Goal: Task Accomplishment & Management: Complete application form

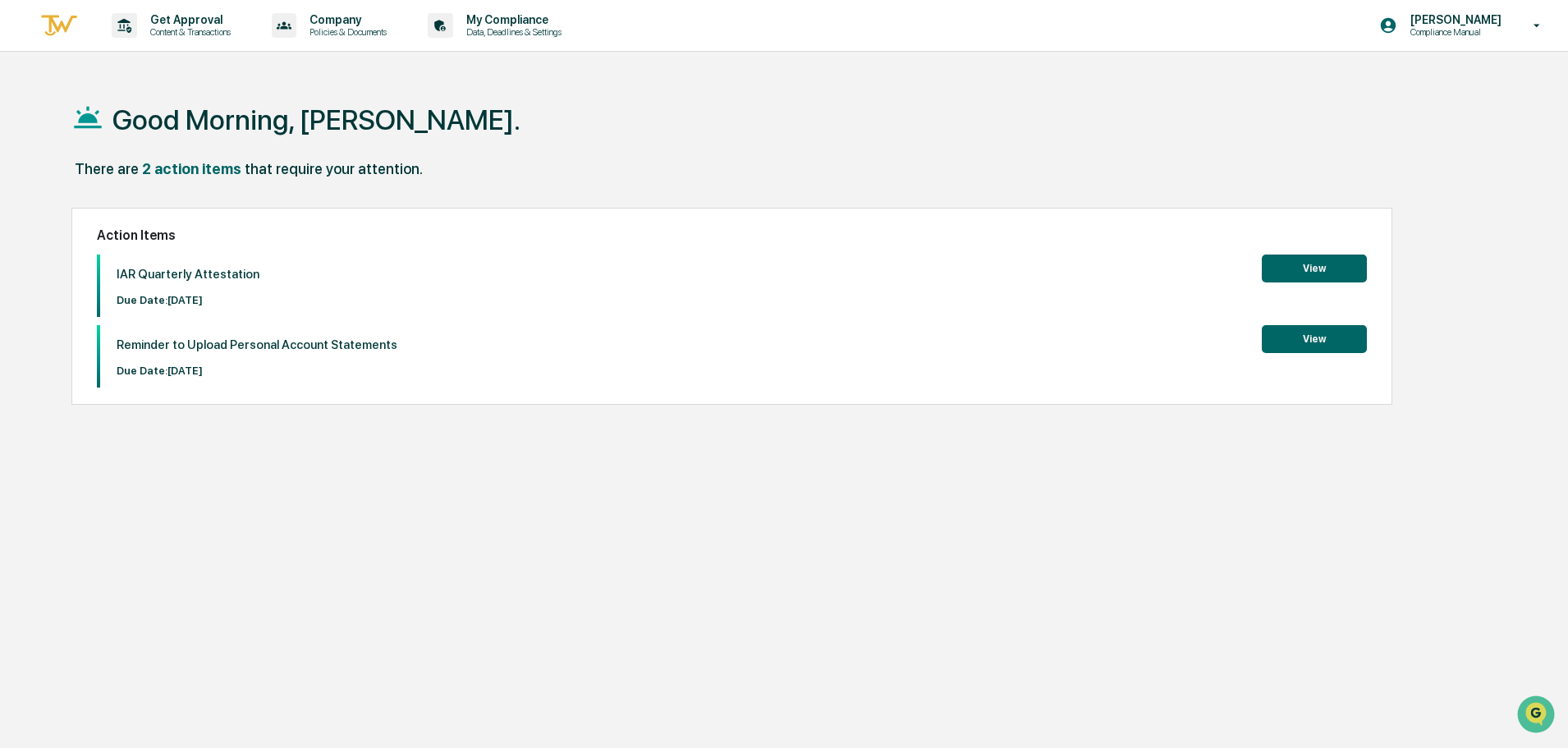
click at [1292, 270] on button "View" at bounding box center [1314, 268] width 105 height 28
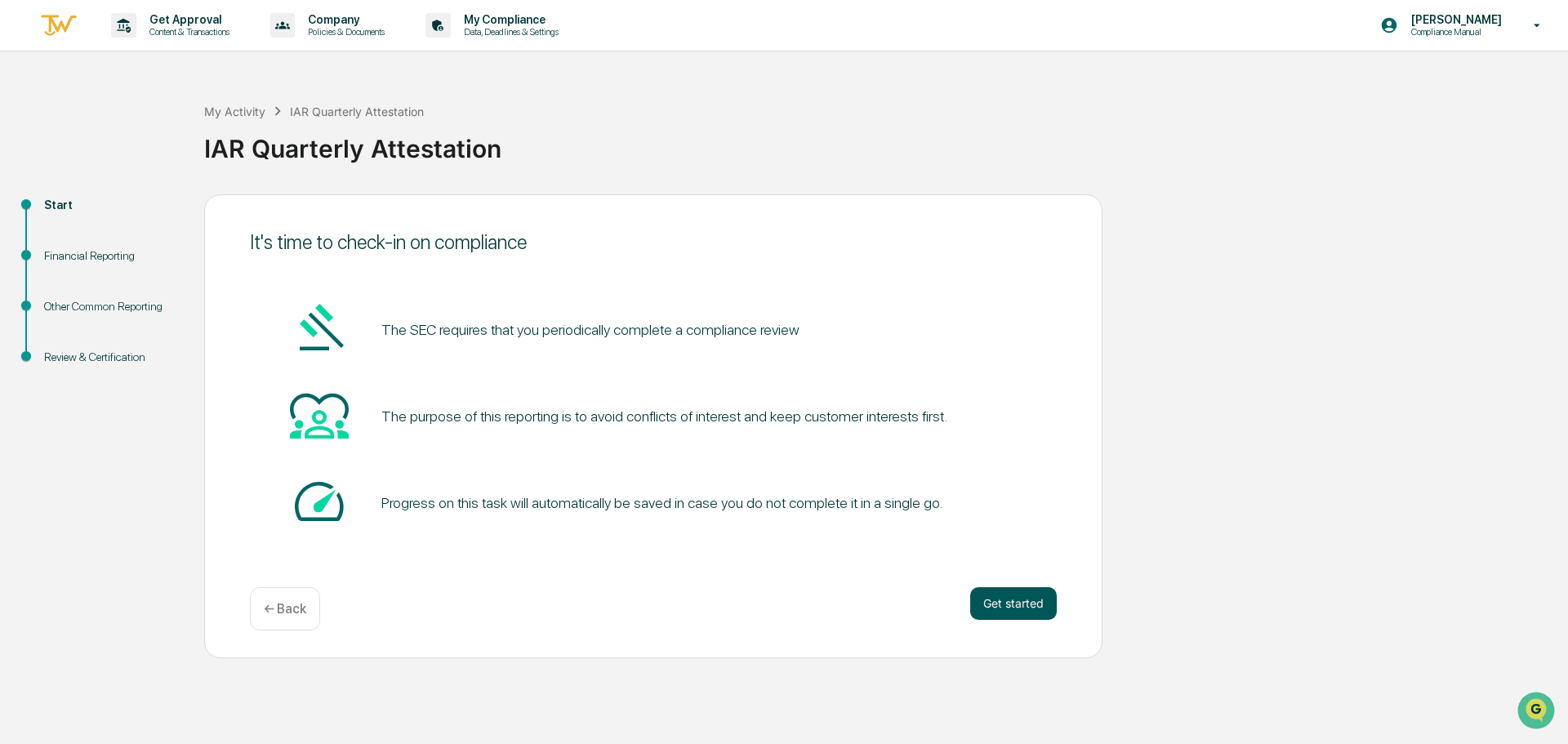
click at [1024, 602] on button "Get started" at bounding box center [1014, 604] width 87 height 32
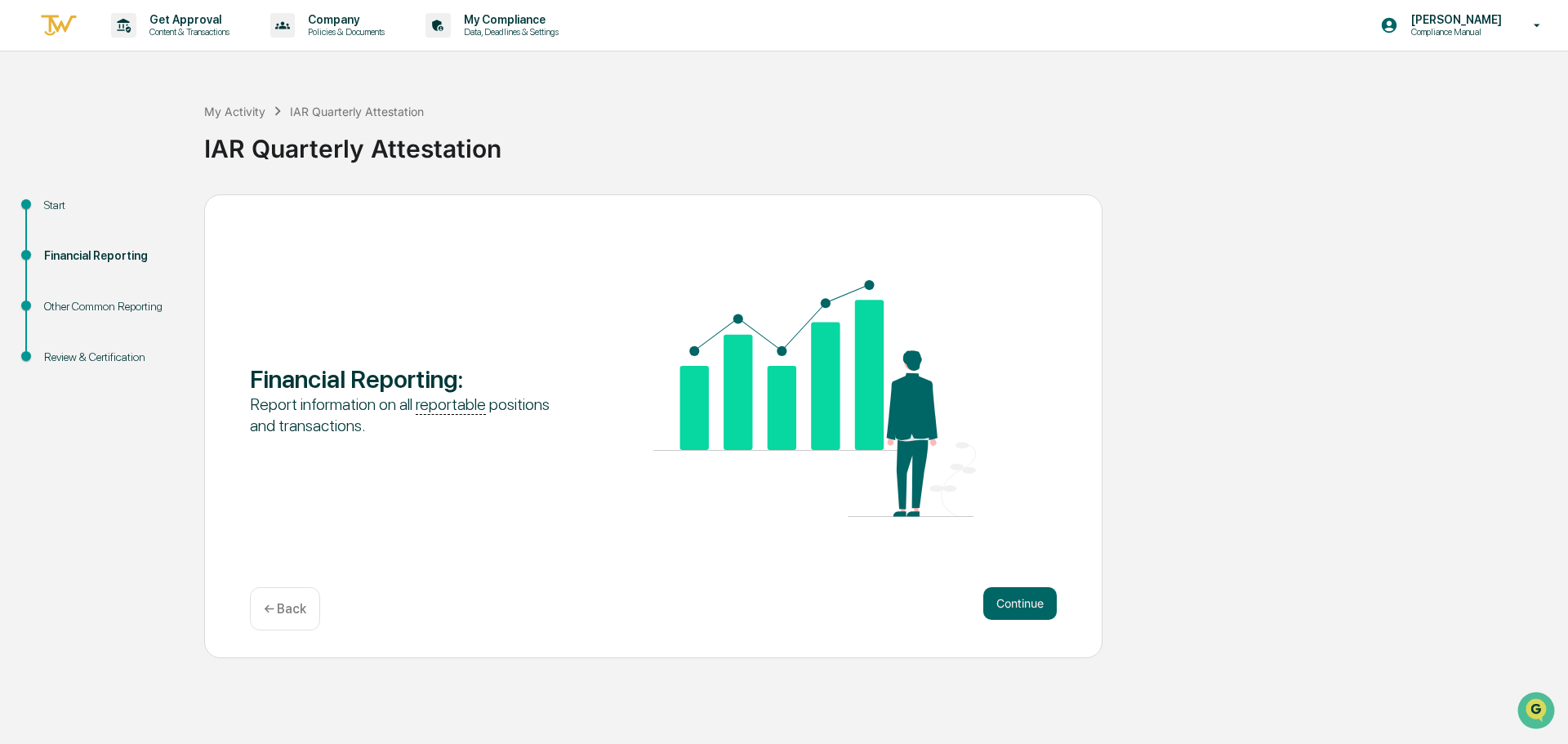
click at [1024, 602] on button "Continue" at bounding box center [1020, 604] width 73 height 32
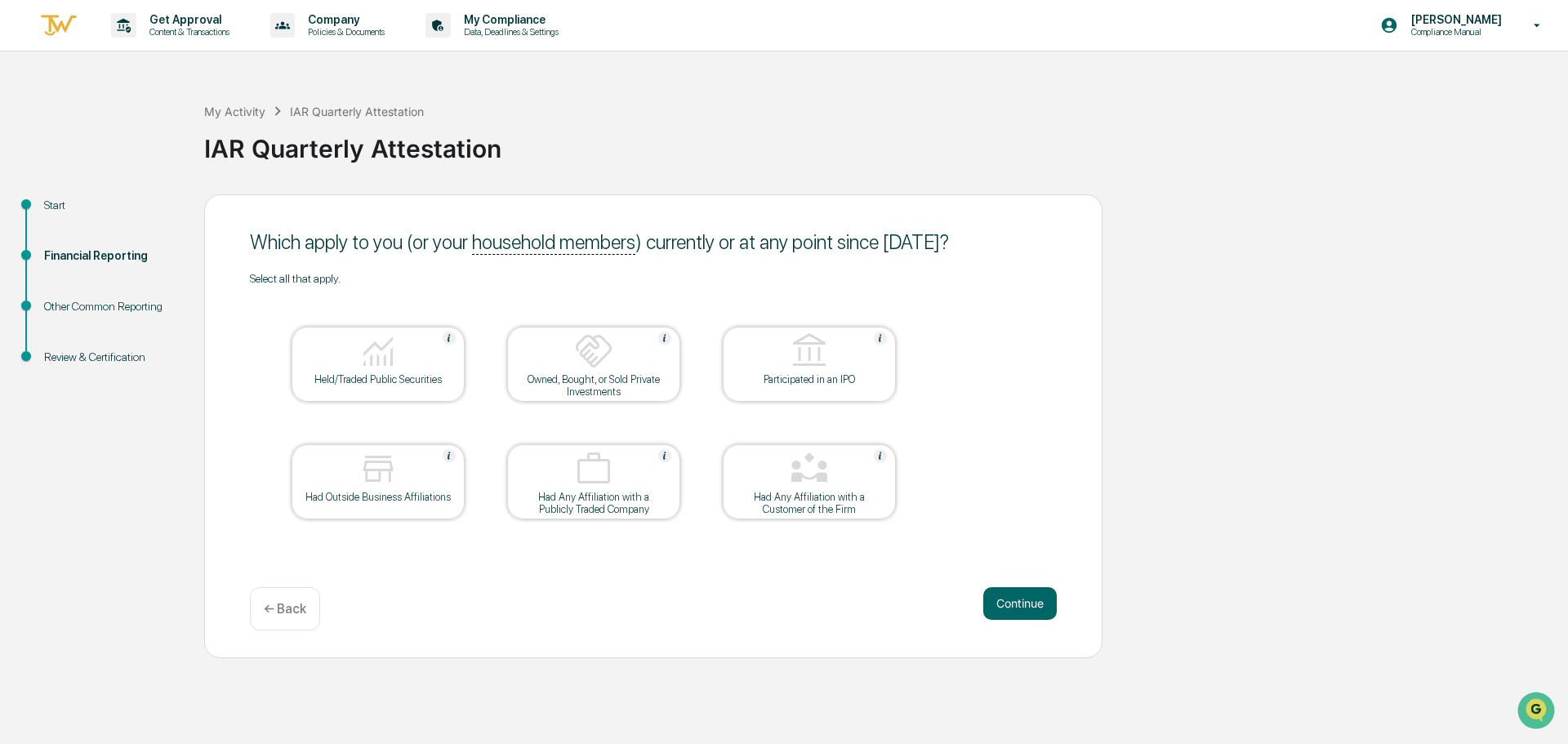
click at [1024, 602] on button "Continue" at bounding box center [1020, 604] width 73 height 32
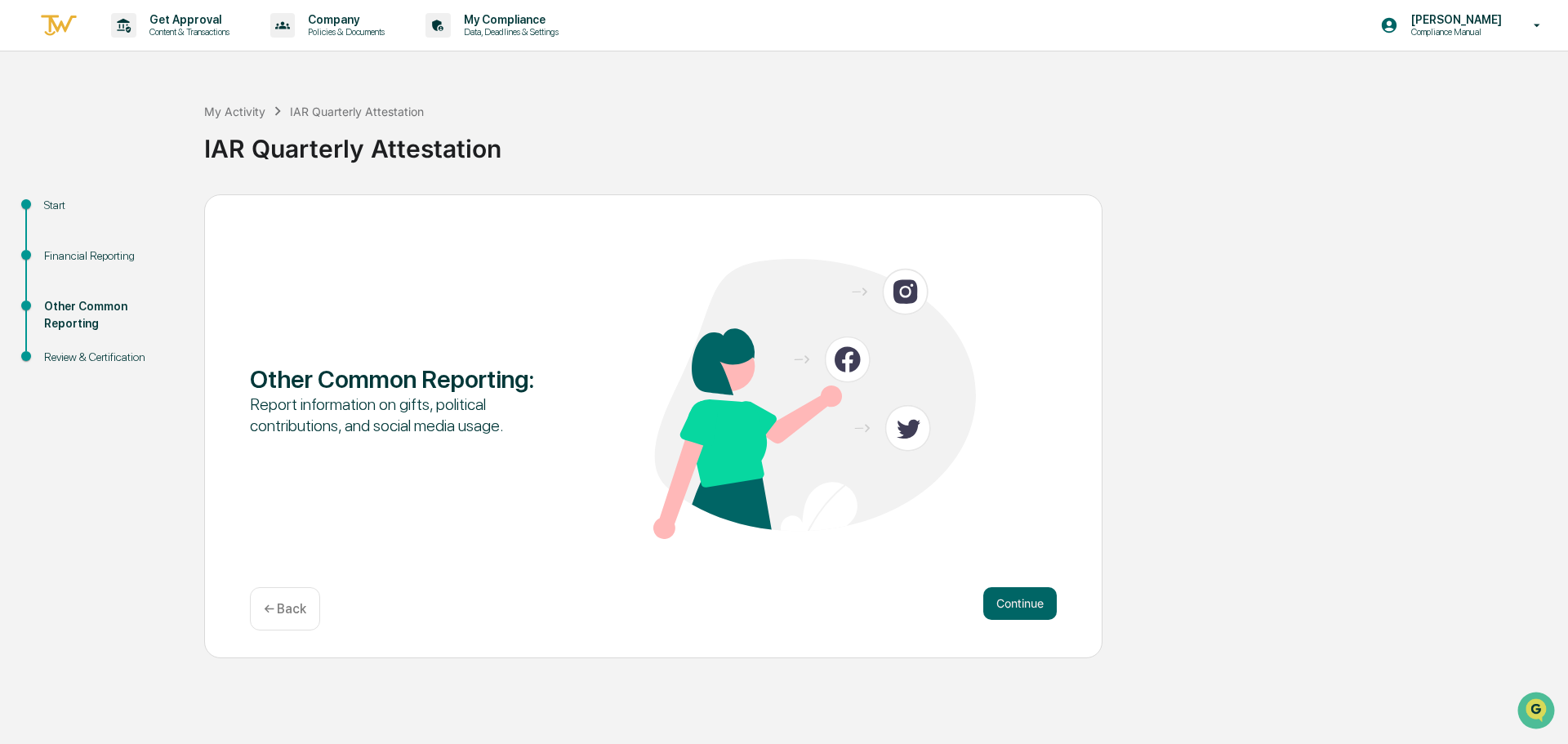
click at [1024, 602] on button "Continue" at bounding box center [1020, 604] width 73 height 32
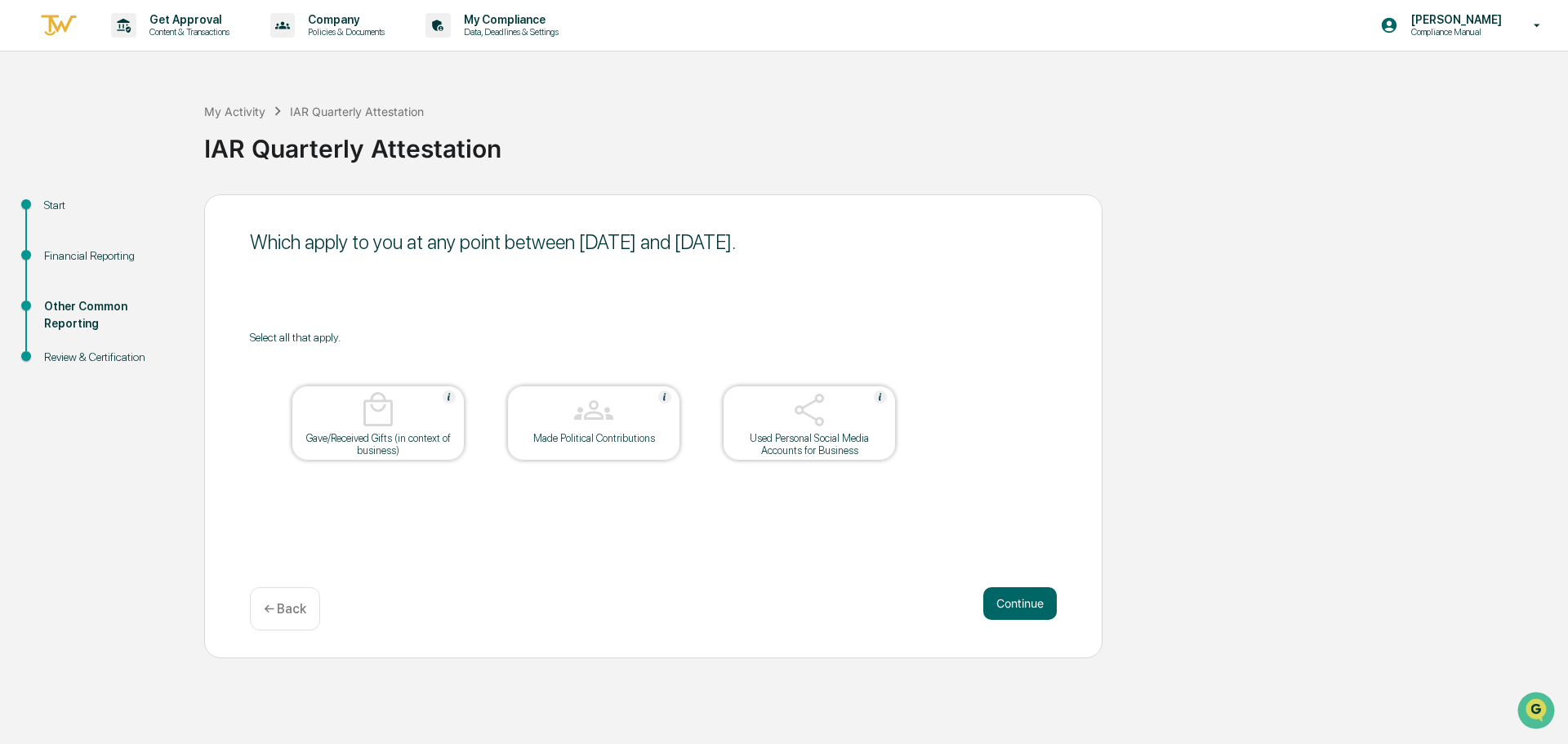
click at [1024, 602] on button "Continue" at bounding box center [1020, 604] width 73 height 32
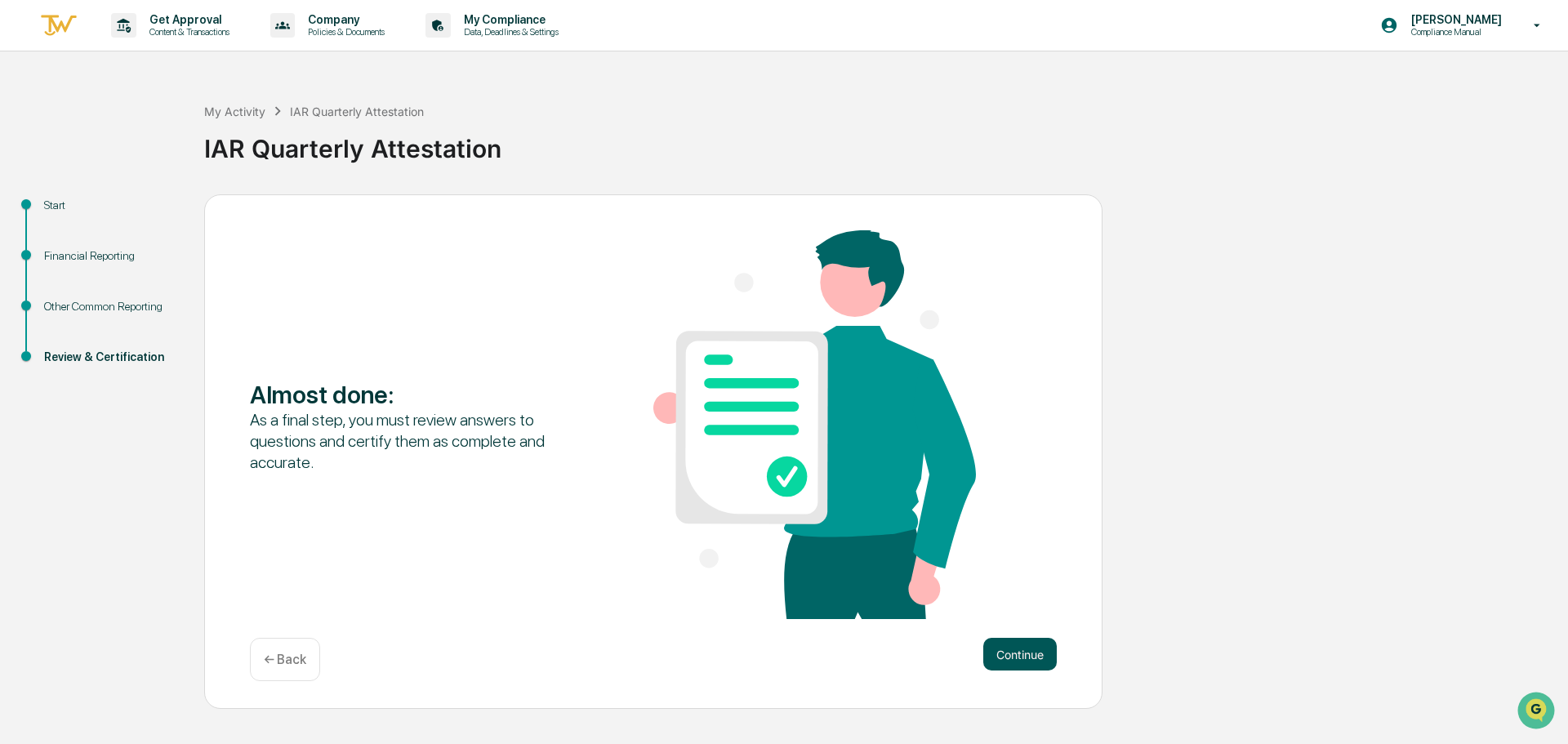
click at [1027, 650] on button "Continue" at bounding box center [1020, 654] width 73 height 32
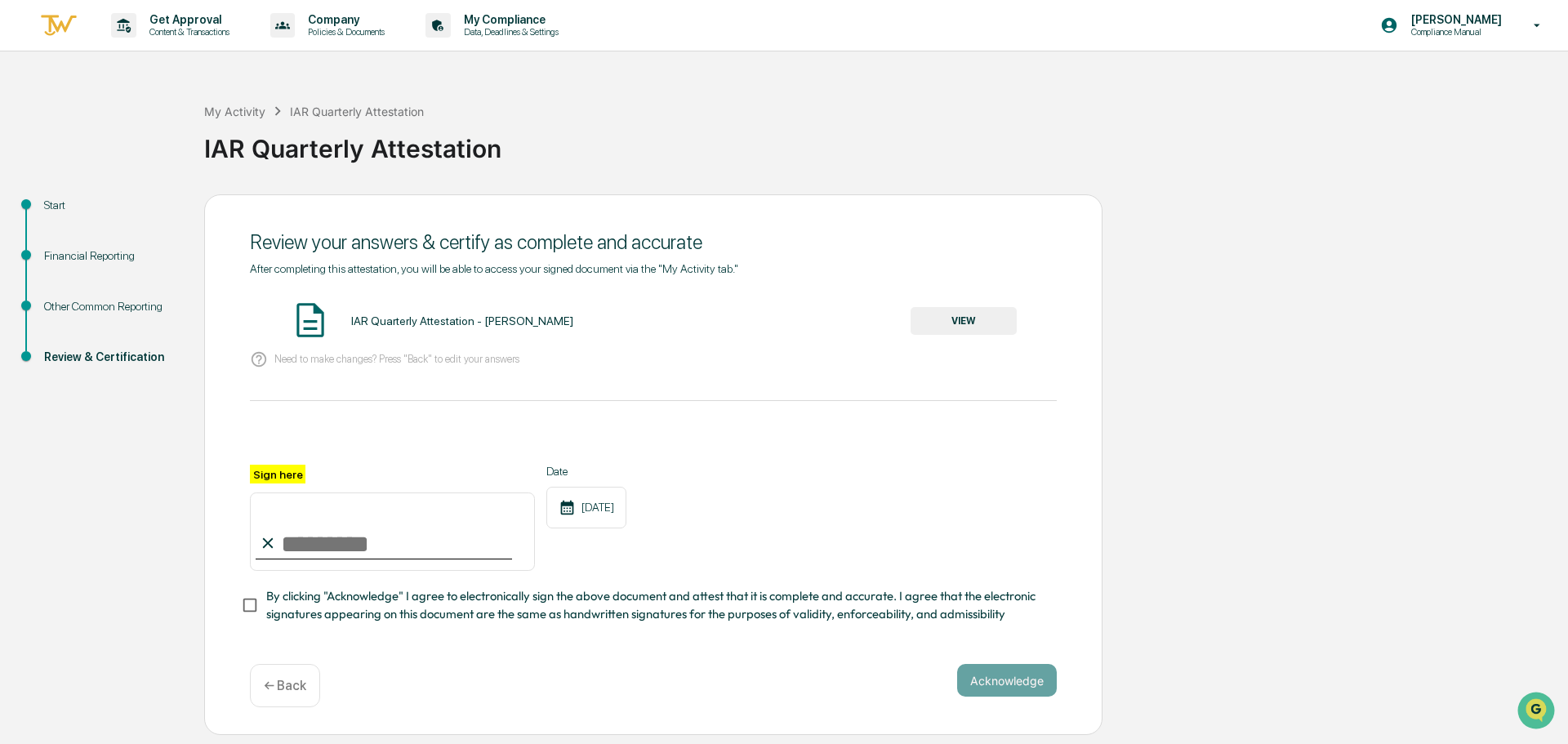
click at [945, 331] on button "VIEW" at bounding box center [963, 321] width 106 height 28
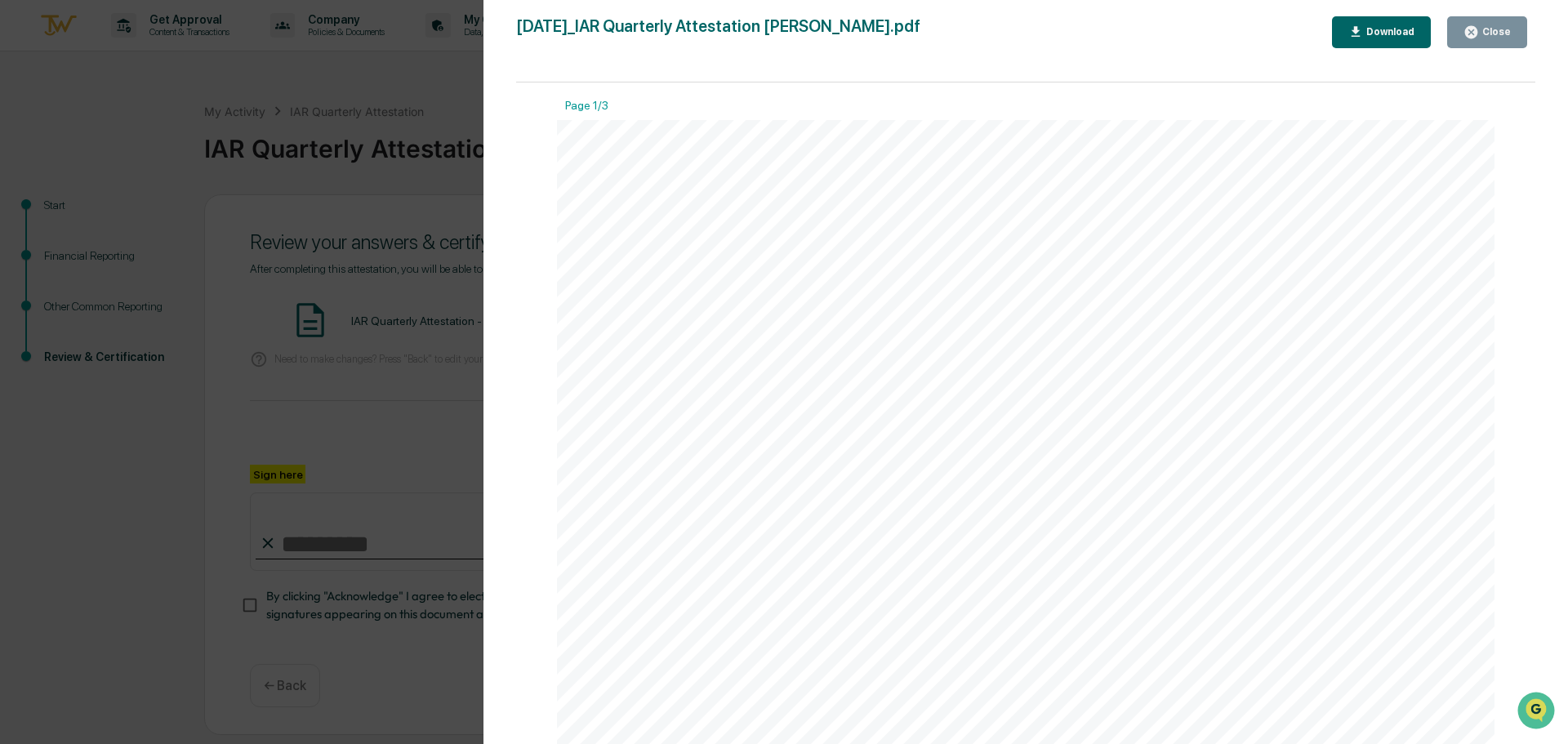
click at [1490, 26] on div "Close" at bounding box center [1495, 31] width 32 height 11
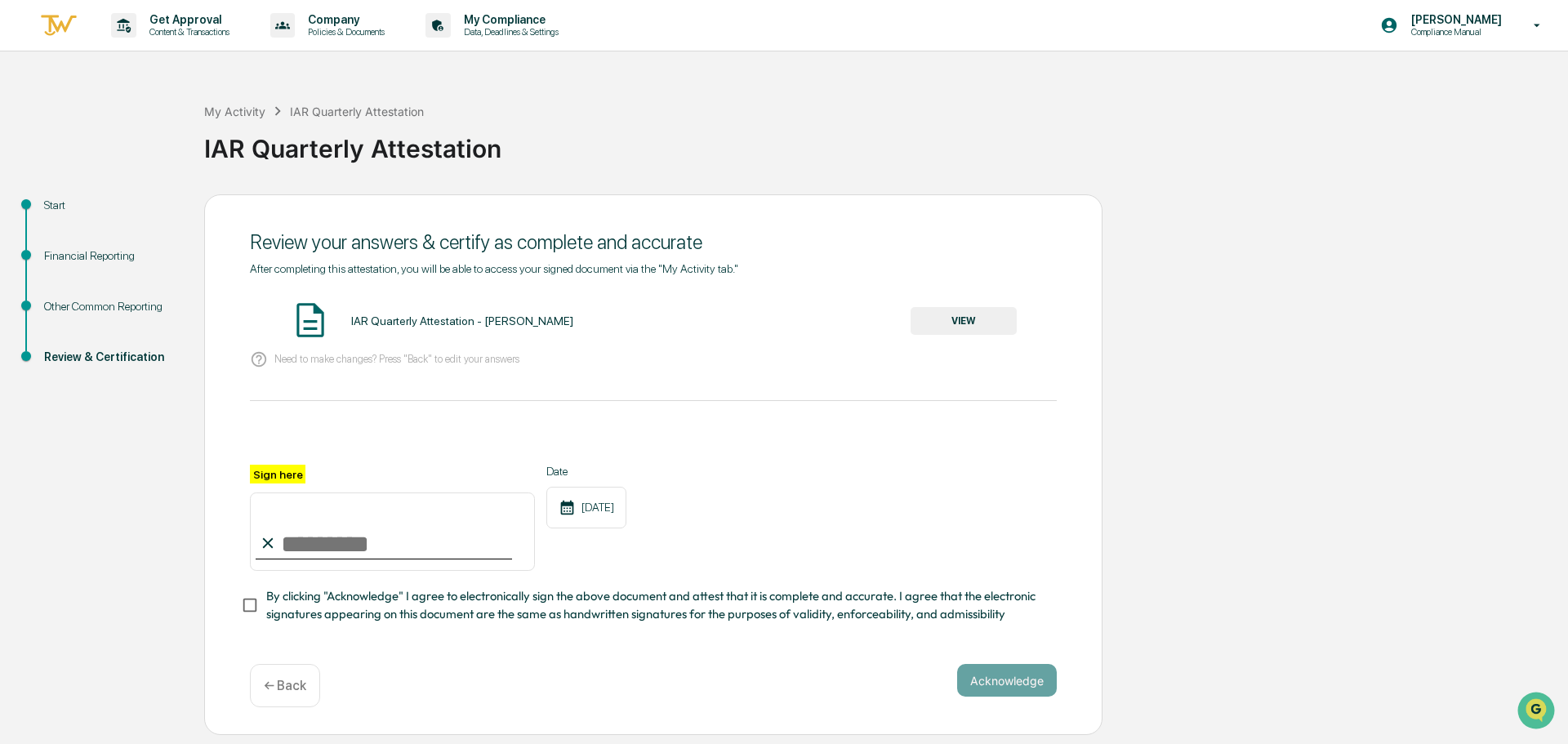
click at [354, 551] on input "Sign here" at bounding box center [392, 531] width 285 height 78
type input "**********"
click at [1000, 682] on button "Acknowledge" at bounding box center [1007, 680] width 100 height 32
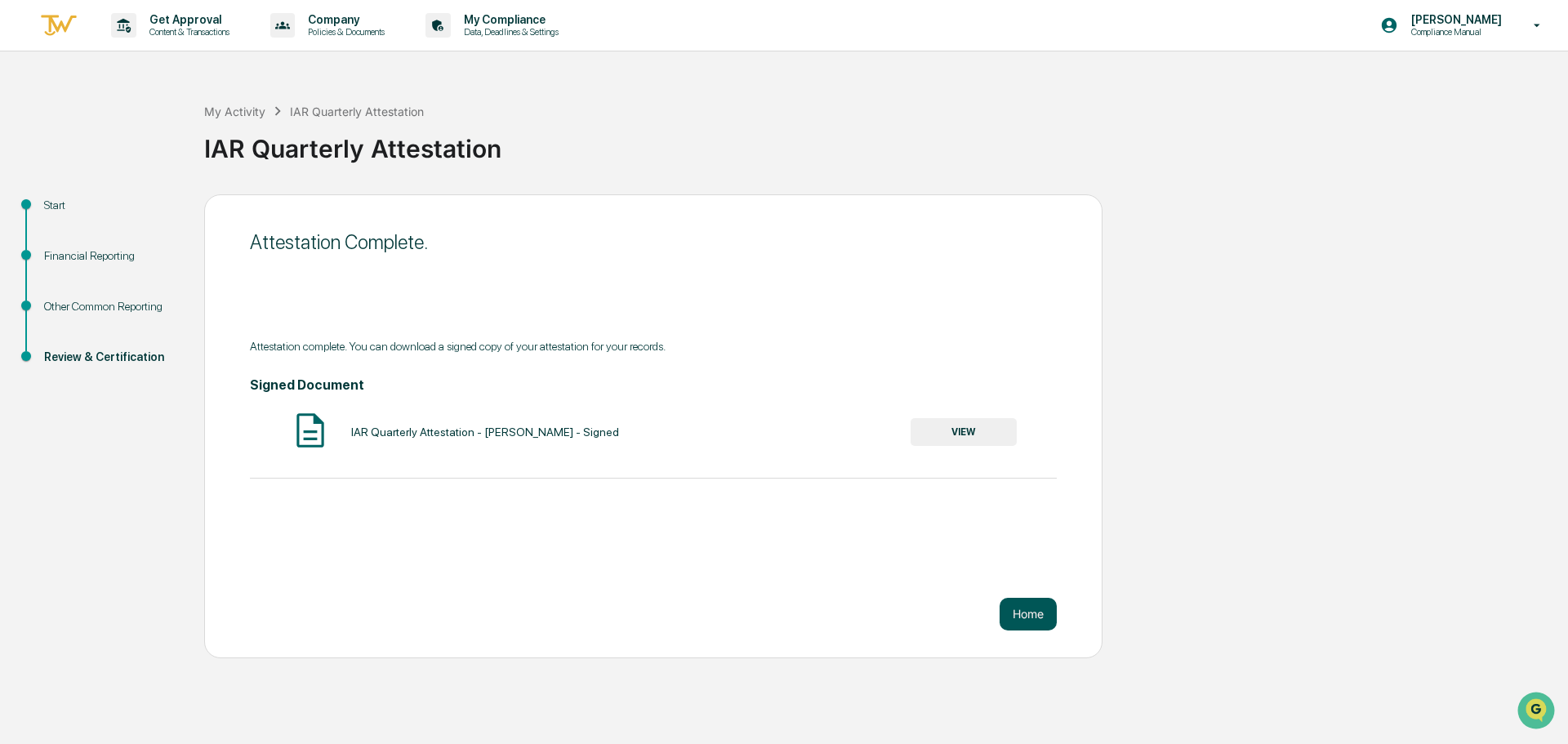
click at [1037, 612] on button "Home" at bounding box center [1028, 614] width 57 height 32
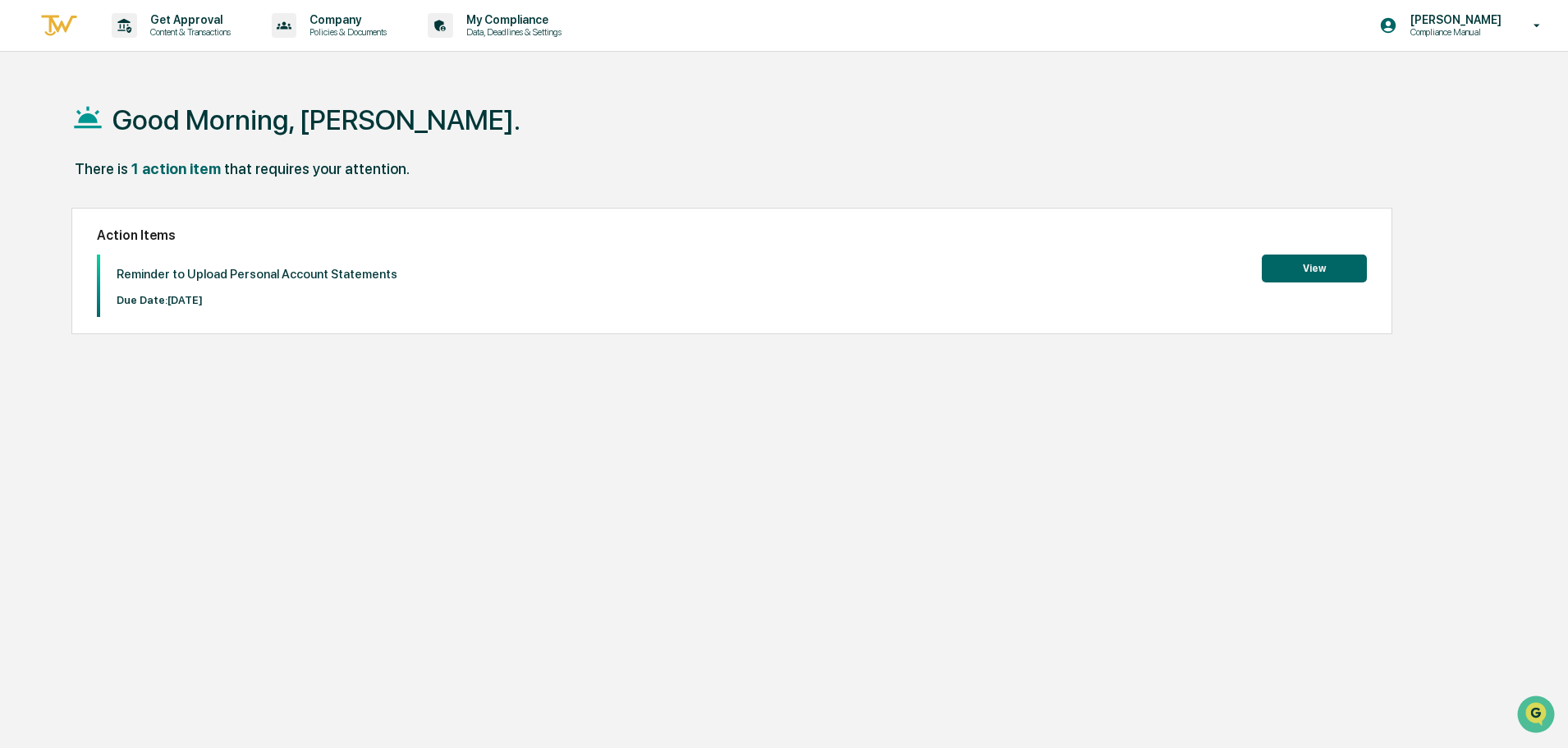
click at [1310, 272] on button "View" at bounding box center [1314, 268] width 105 height 28
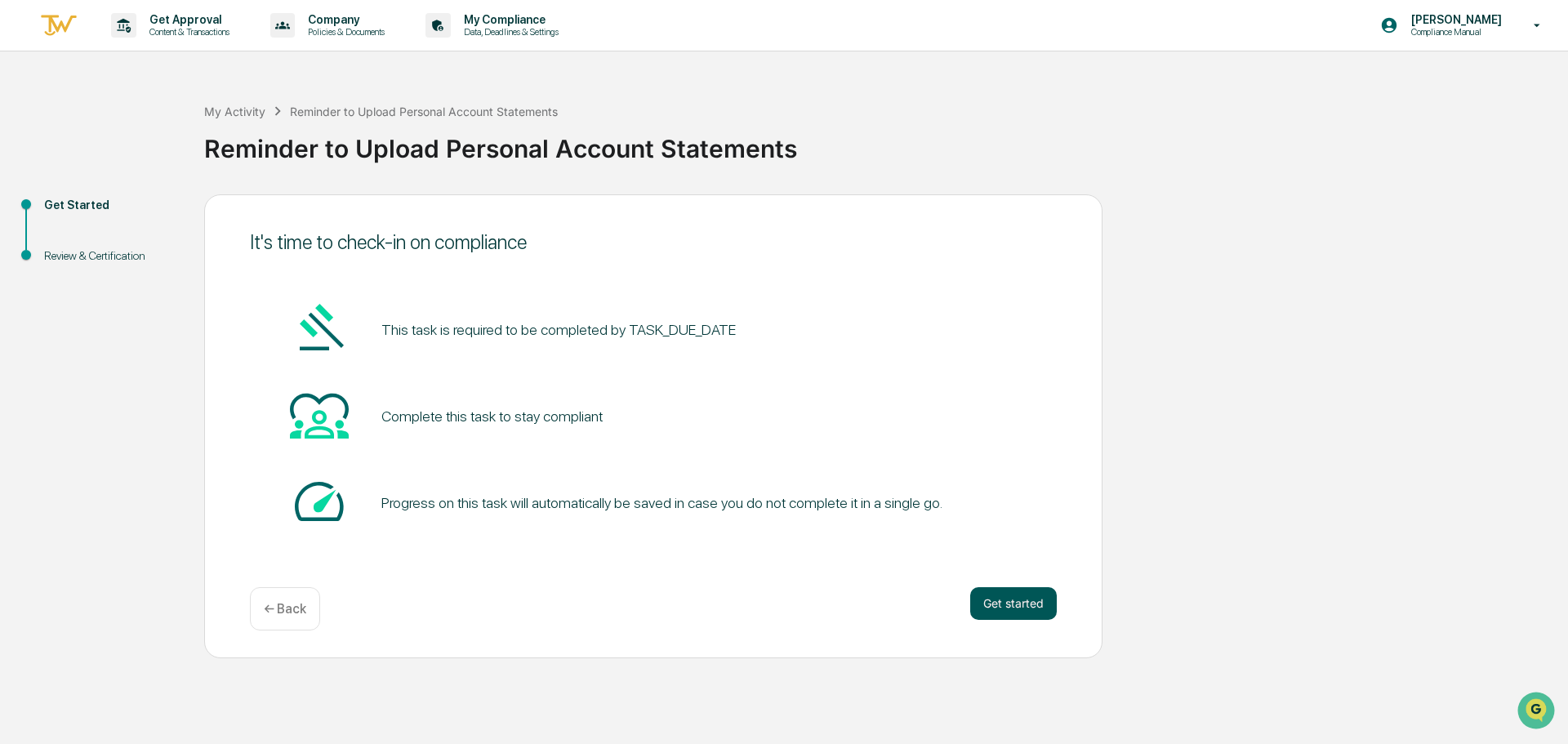
click at [1020, 603] on button "Get started" at bounding box center [1014, 604] width 87 height 32
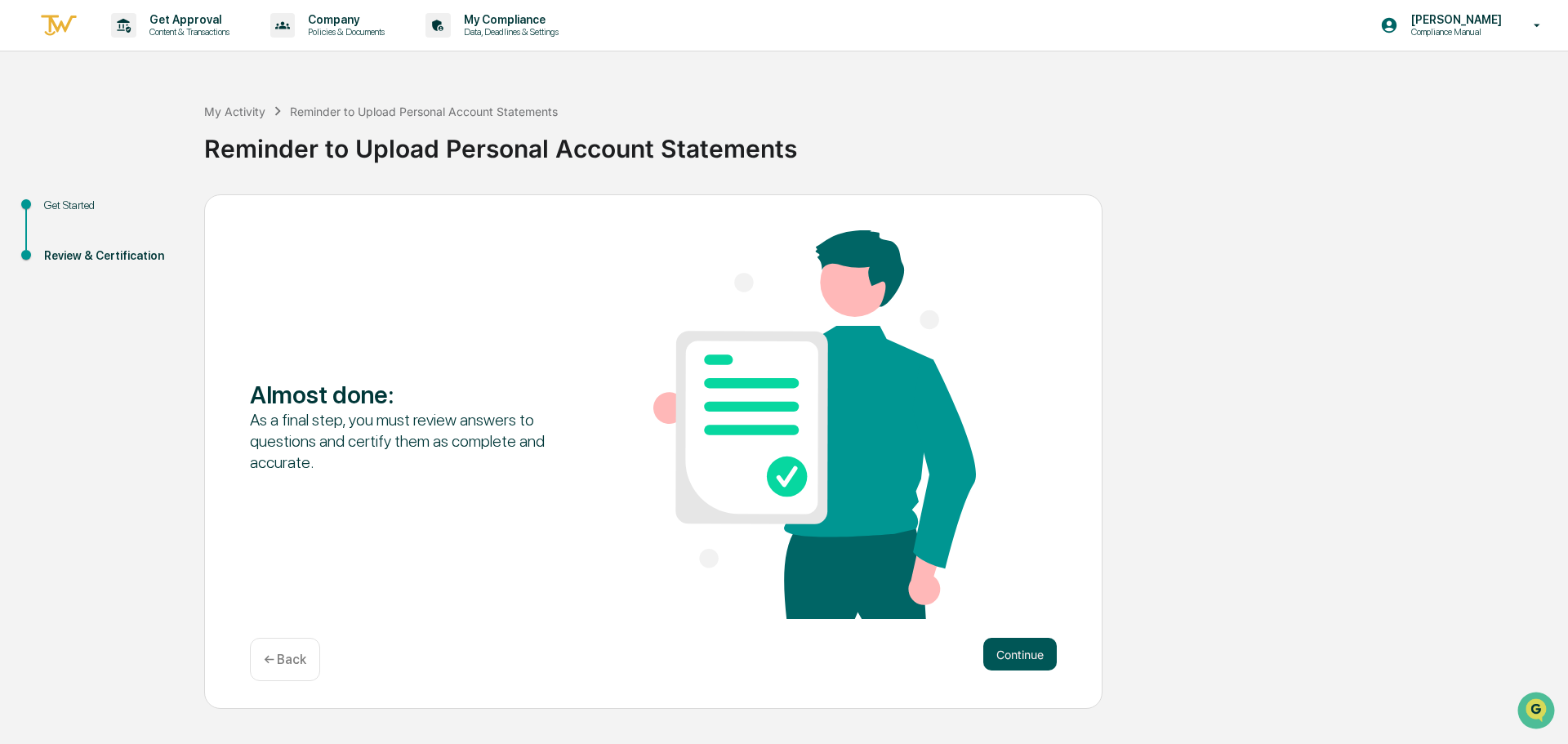
click at [1007, 657] on button "Continue" at bounding box center [1020, 654] width 73 height 32
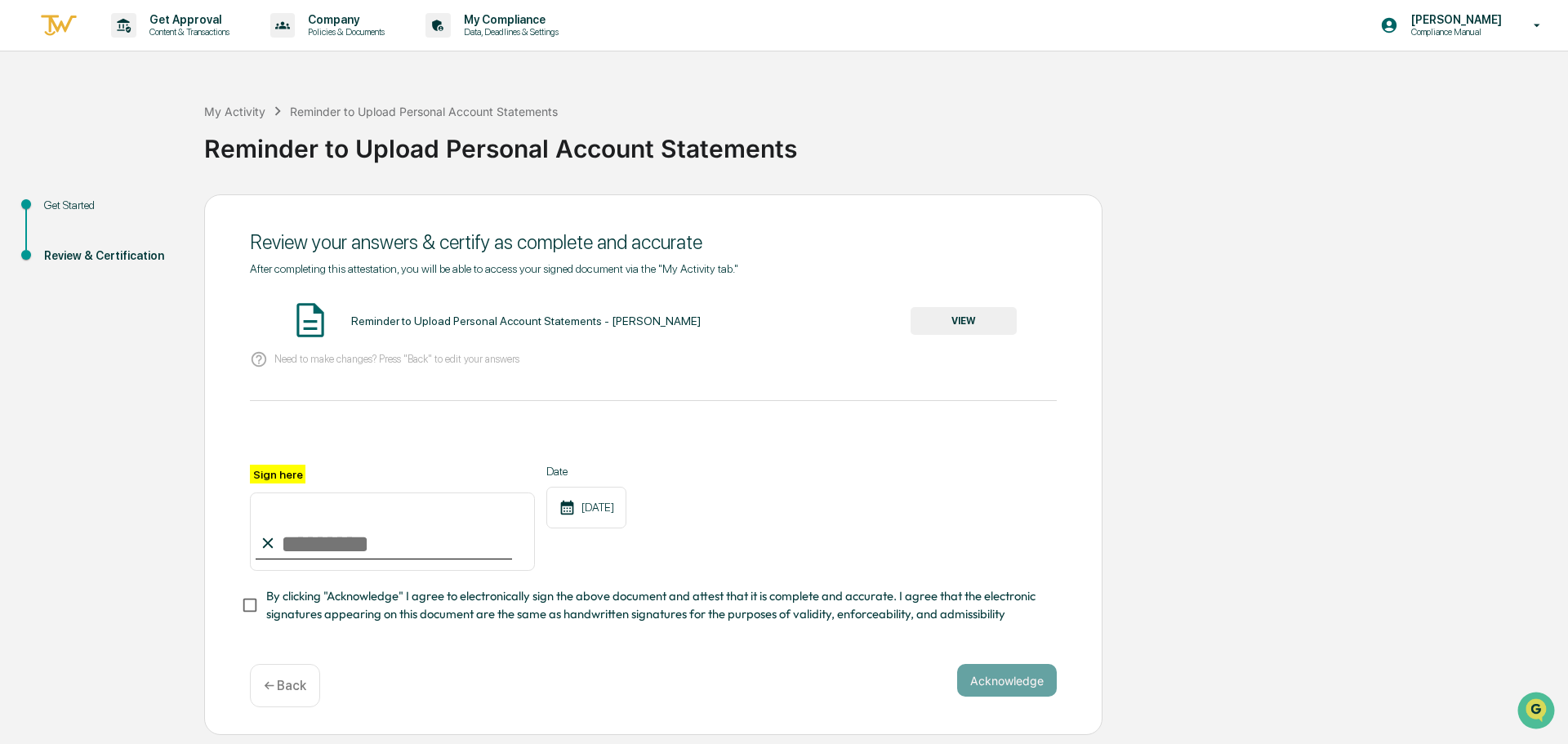
click at [988, 312] on button "VIEW" at bounding box center [963, 321] width 106 height 28
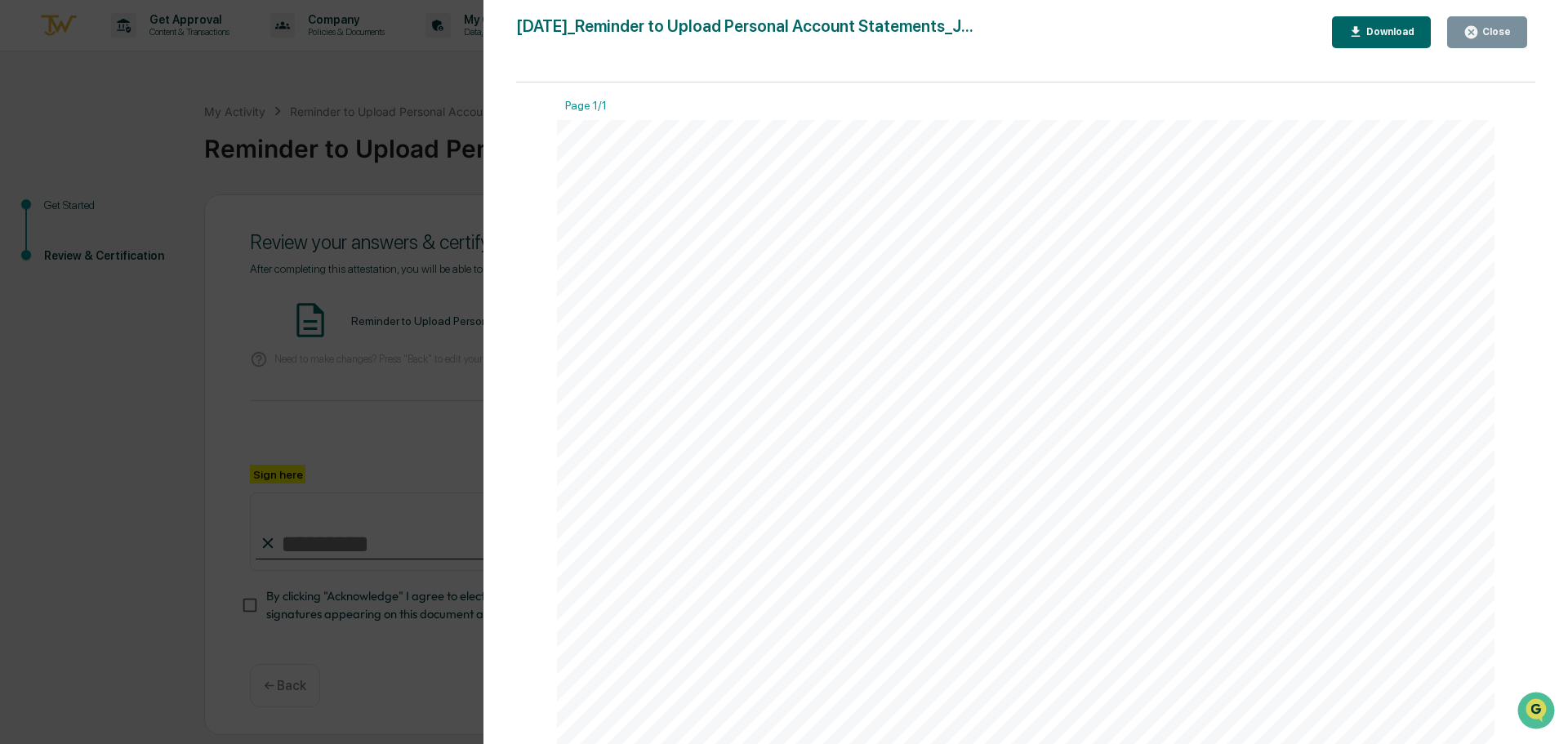
click at [1490, 31] on div "Close" at bounding box center [1495, 31] width 32 height 11
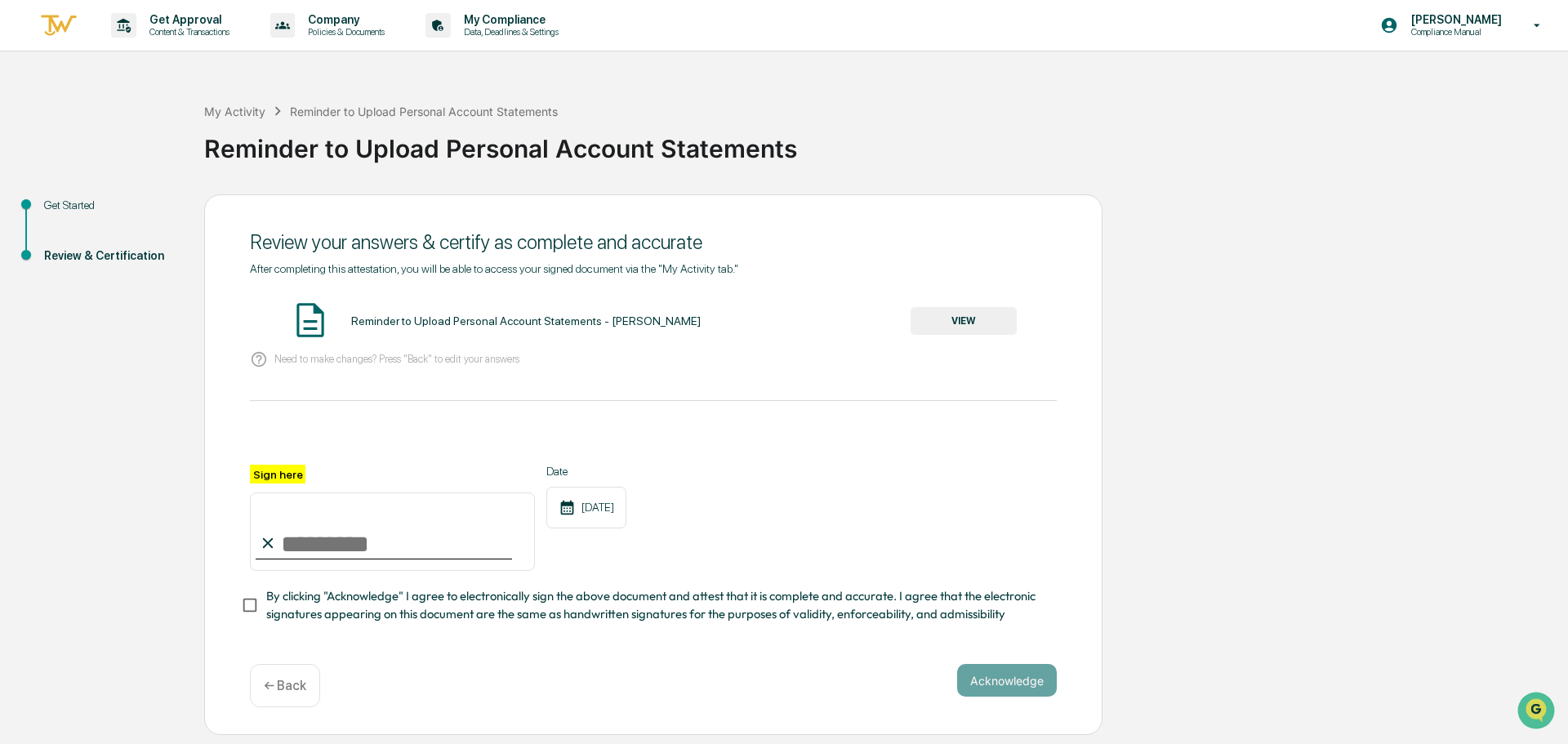
click at [301, 549] on input "Sign here" at bounding box center [392, 531] width 285 height 78
type input "**********"
click at [1000, 677] on button "Acknowledge" at bounding box center [1007, 680] width 100 height 32
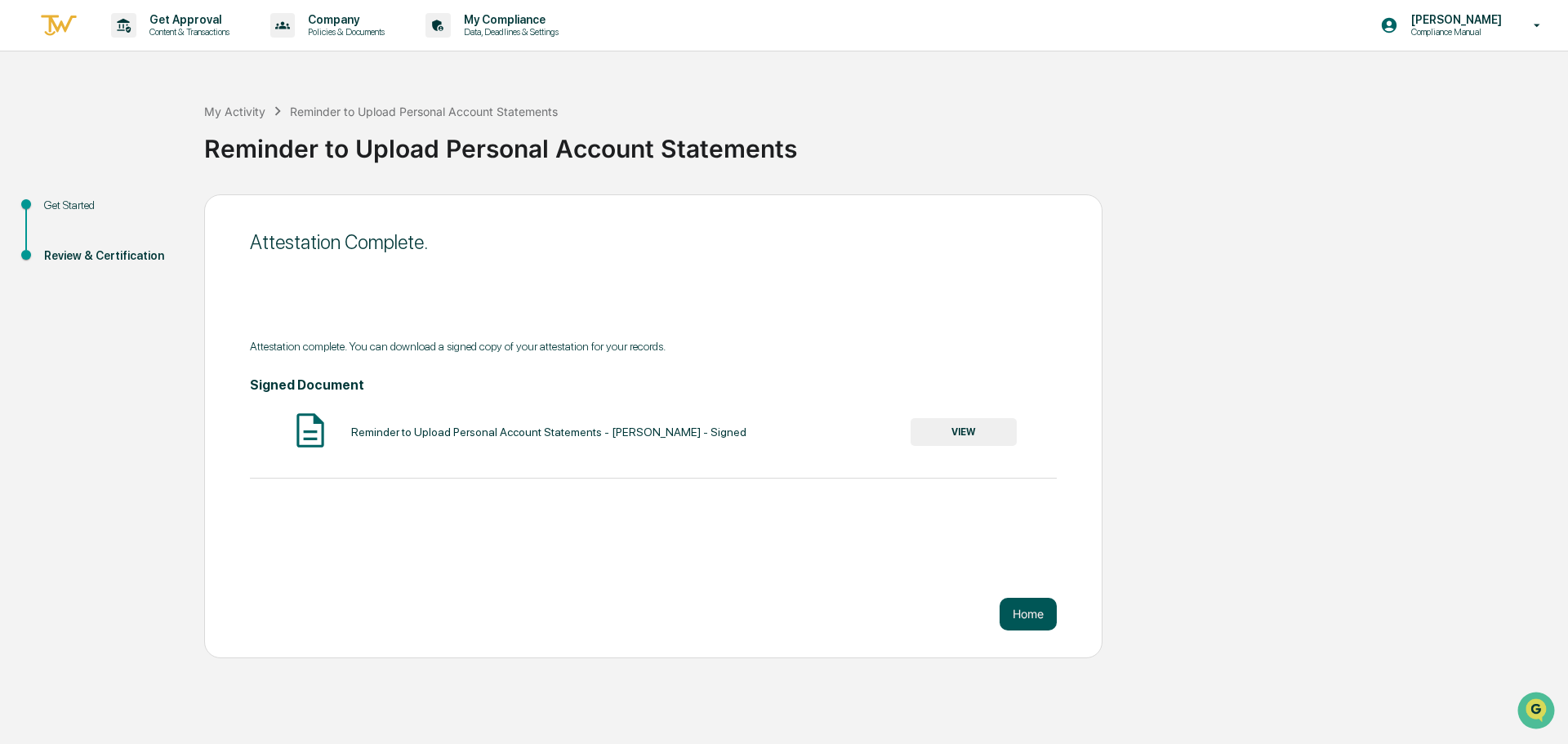
click at [1035, 610] on button "Home" at bounding box center [1028, 614] width 57 height 32
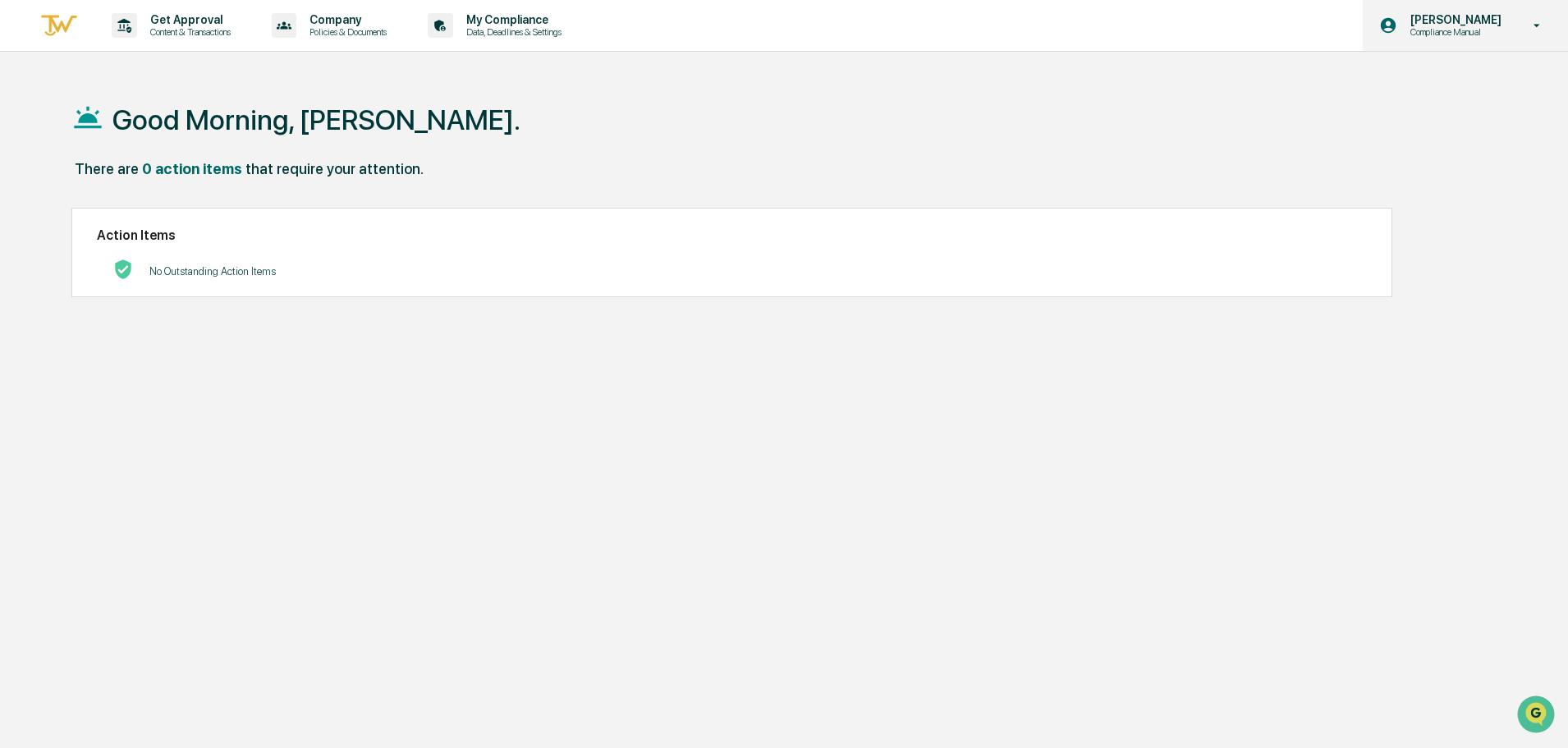
click at [1460, 21] on p "[PERSON_NAME]" at bounding box center [1452, 19] width 112 height 13
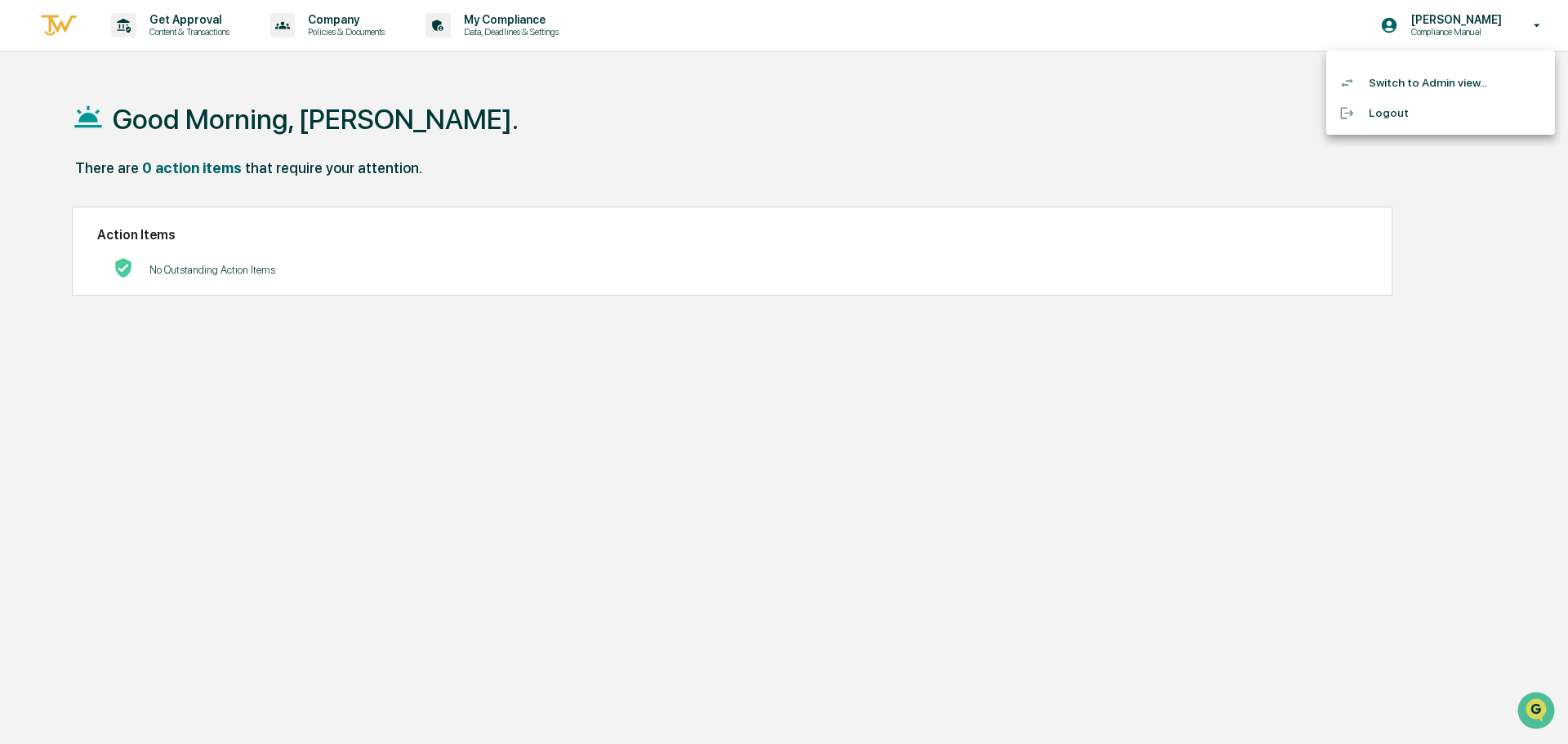
click at [550, 105] on div at bounding box center [784, 372] width 1568 height 744
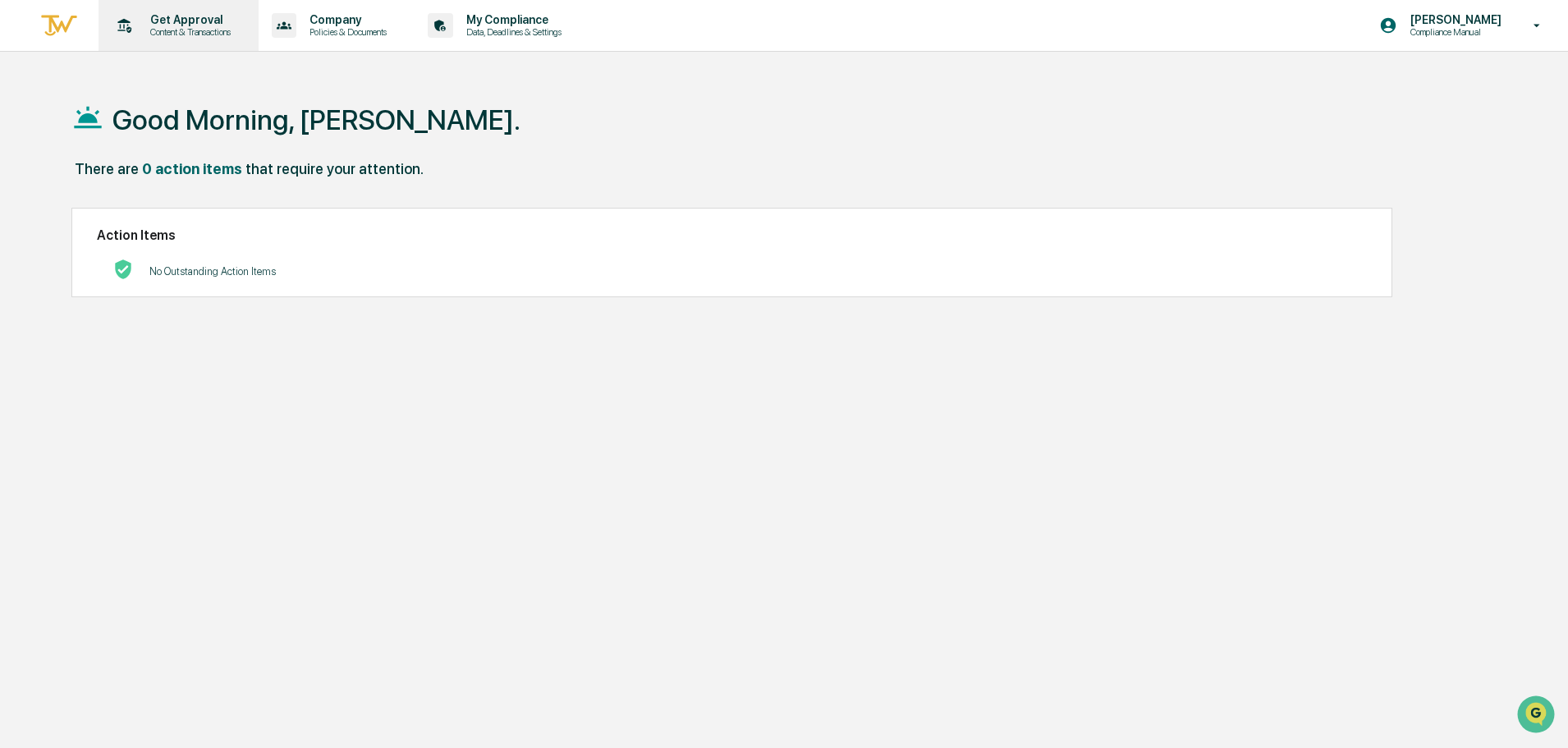
click at [181, 28] on p "Content & Transactions" at bounding box center [187, 32] width 102 height 11
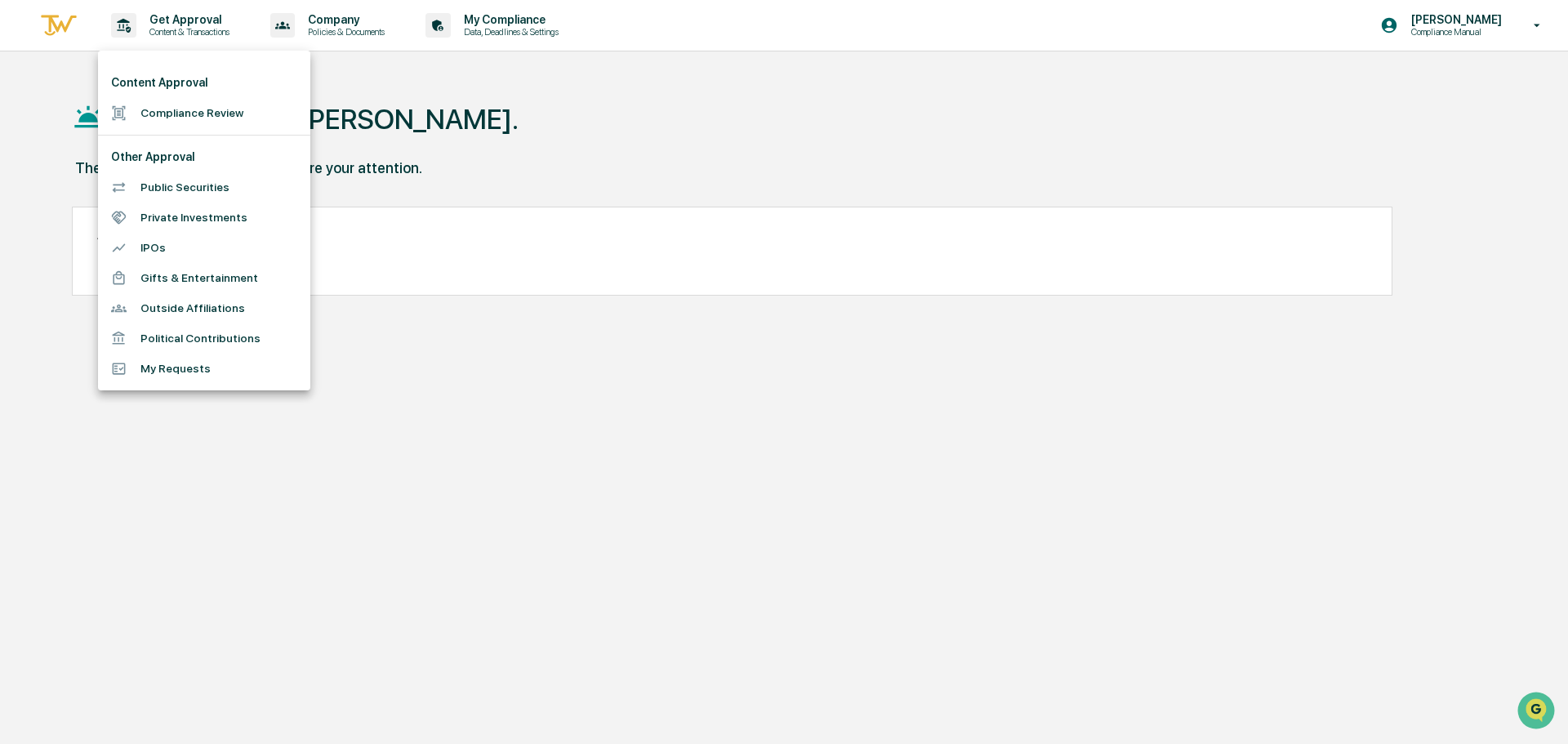
click at [511, 30] on div at bounding box center [784, 372] width 1568 height 744
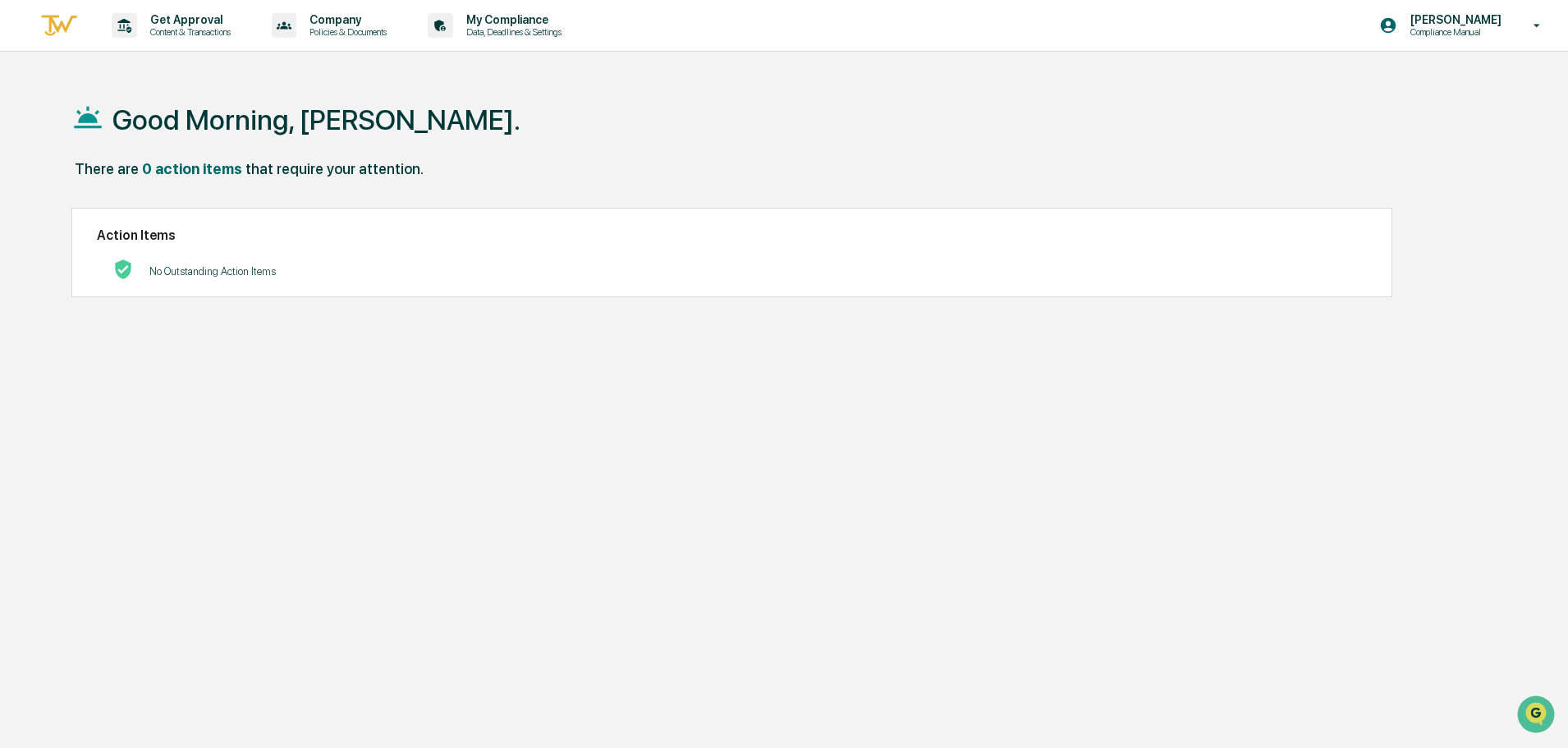
click at [508, 30] on p "Data, Deadlines & Settings" at bounding box center [511, 32] width 116 height 11
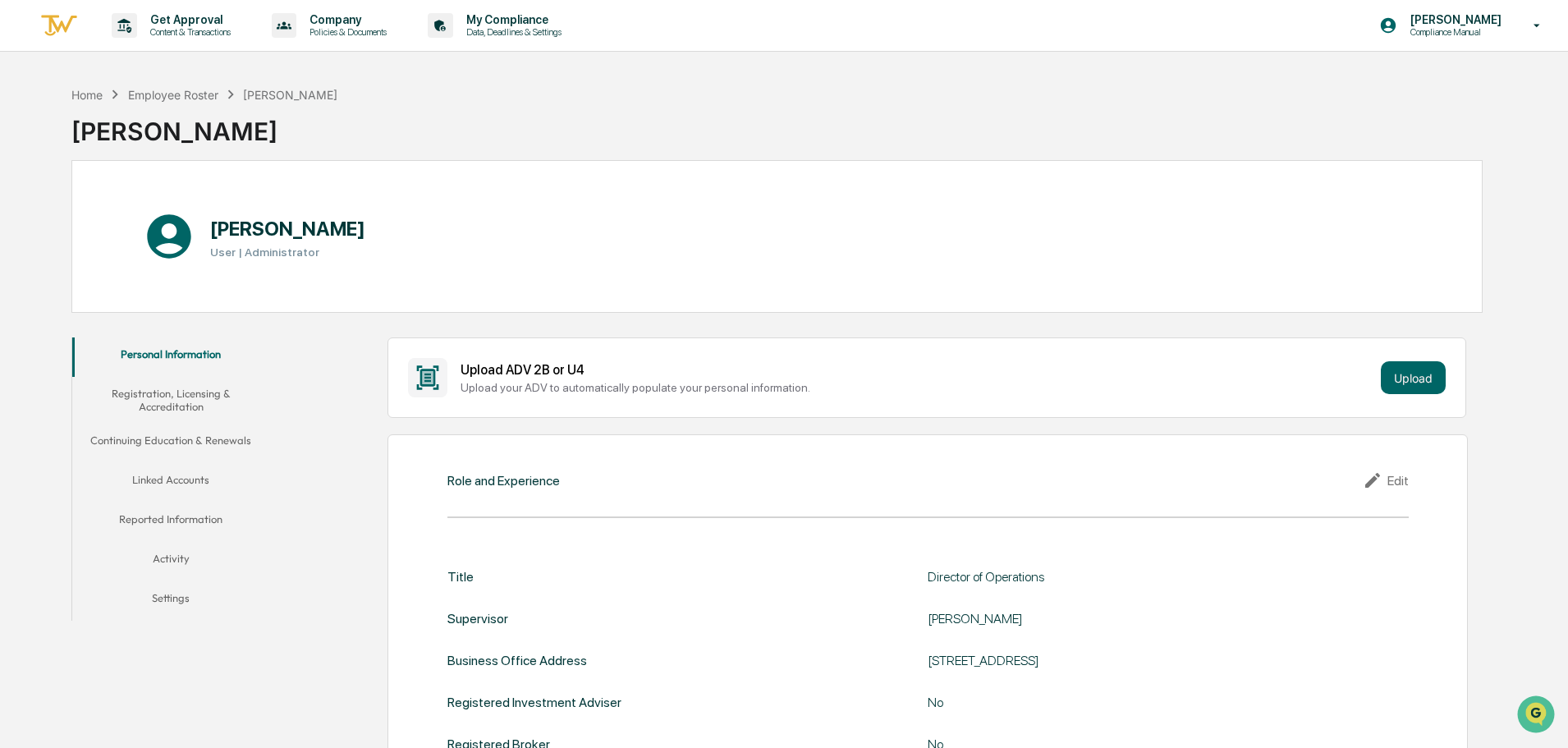
click at [204, 519] on button "Reported Information" at bounding box center [170, 522] width 197 height 39
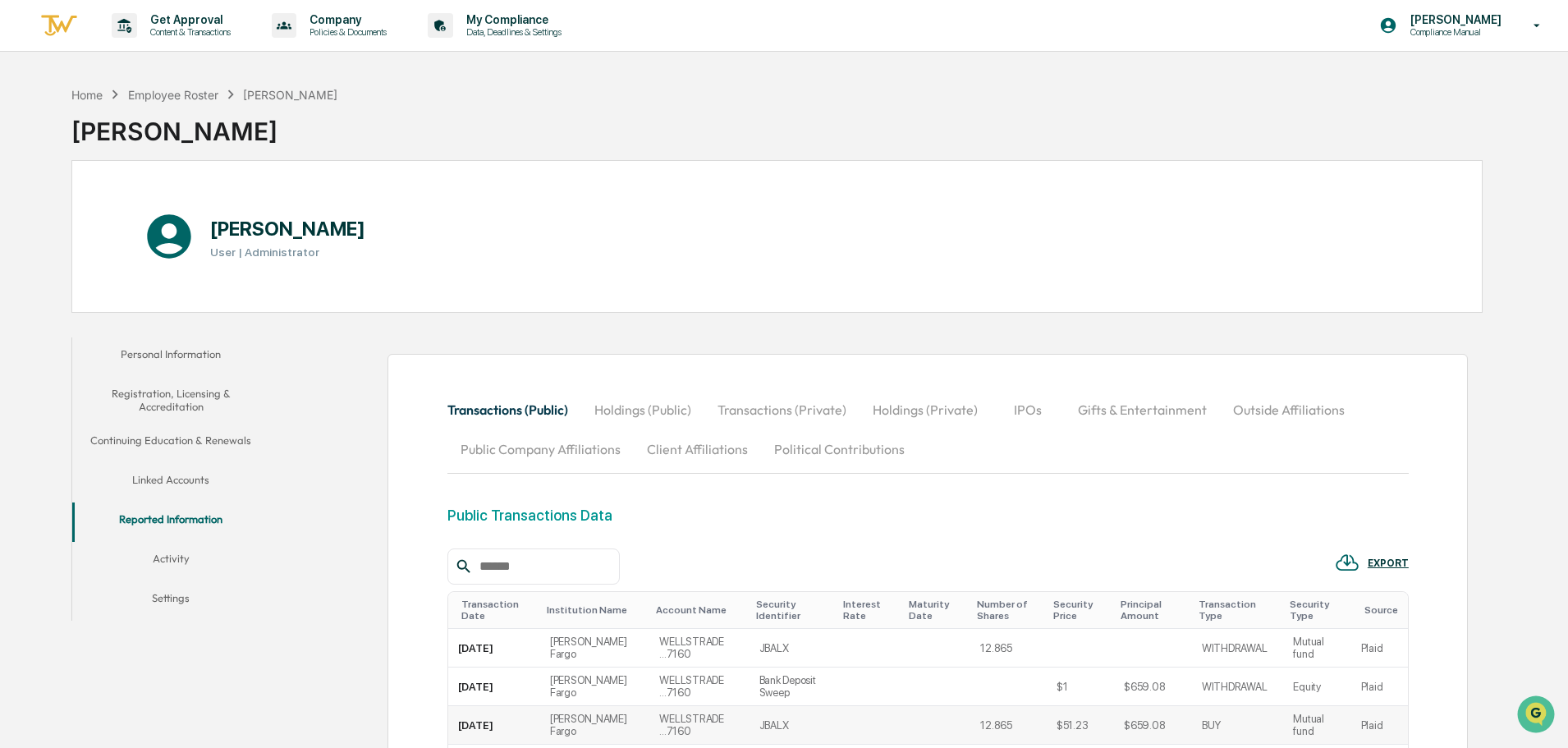
scroll to position [463, 0]
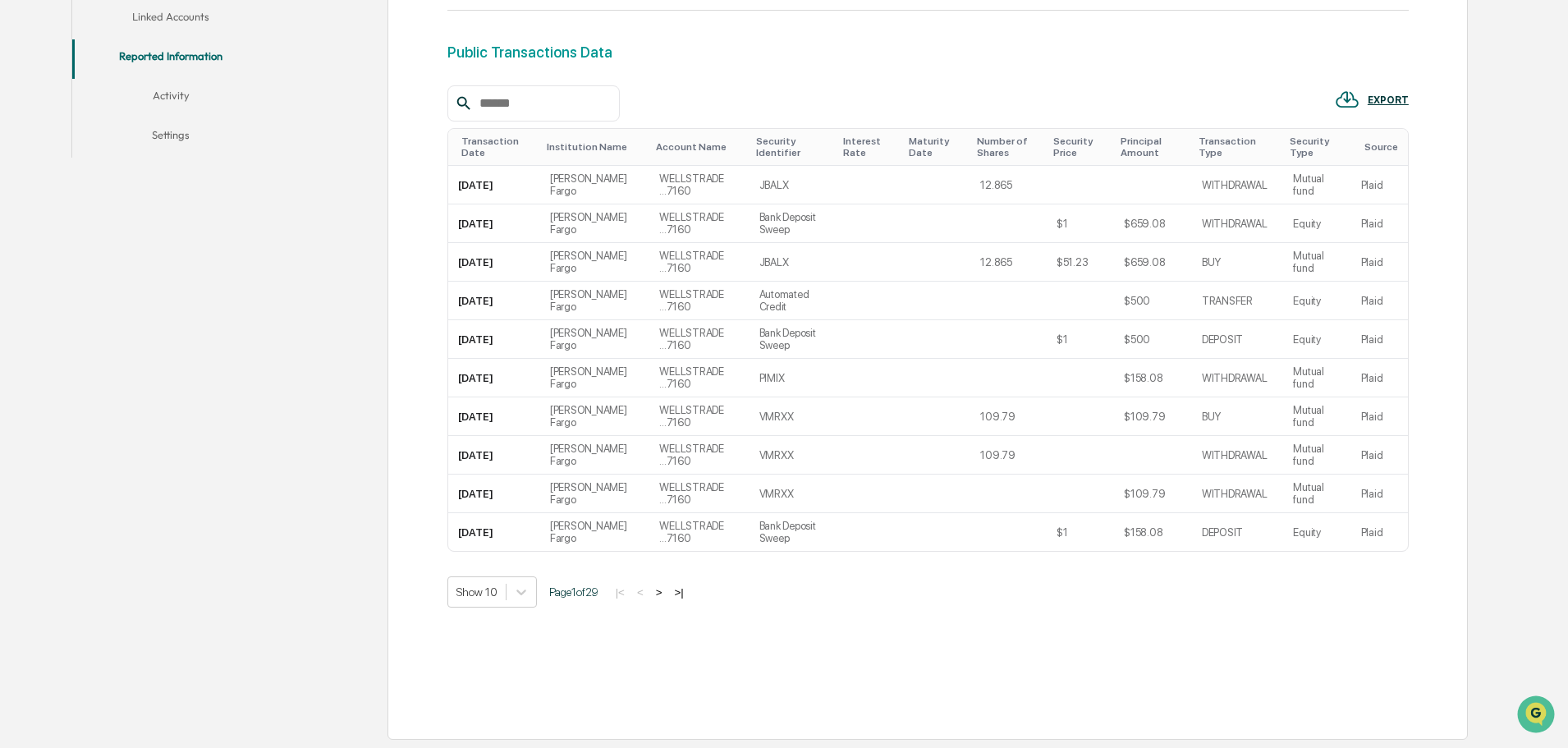
click at [666, 594] on button ">" at bounding box center [658, 592] width 16 height 14
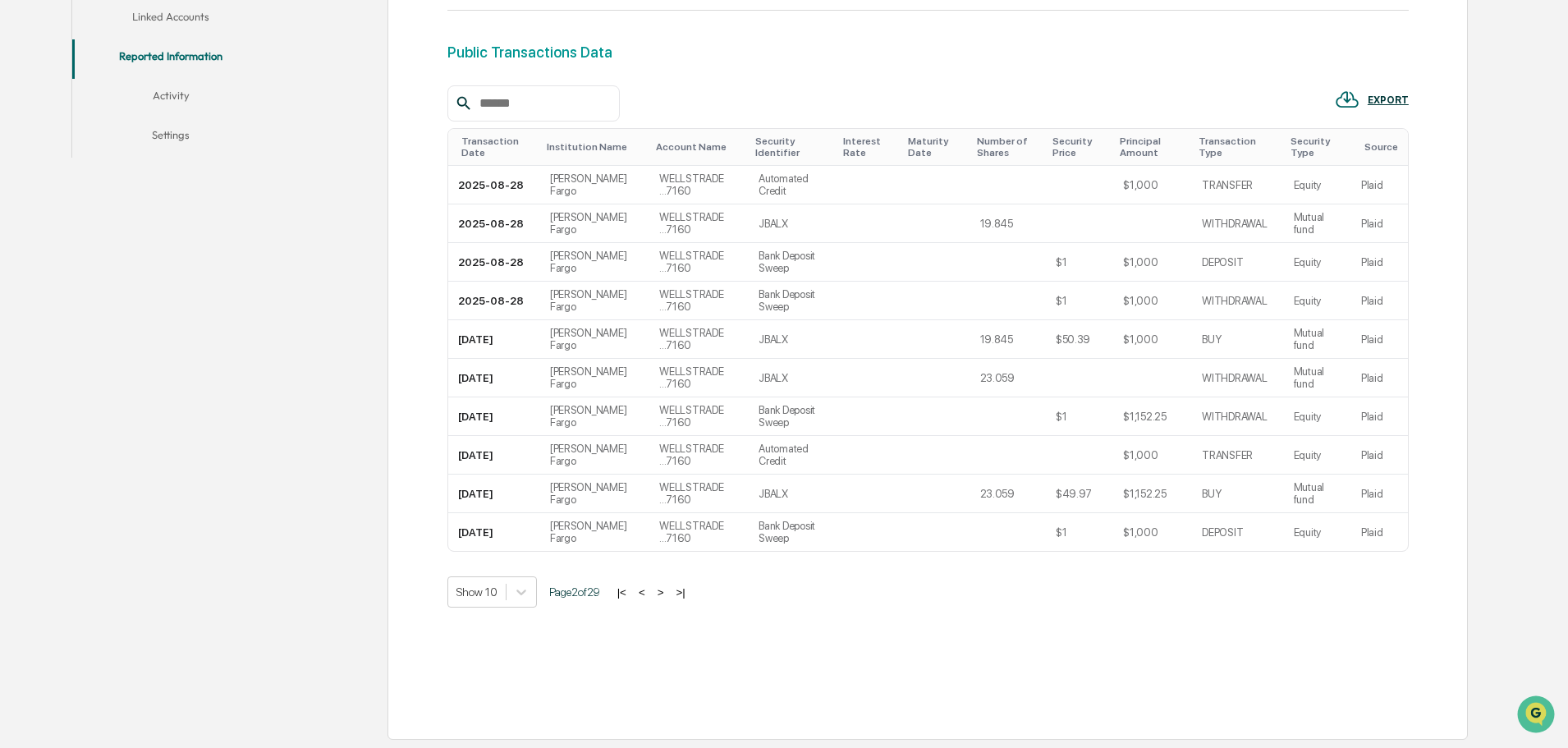
click at [666, 594] on button ">" at bounding box center [660, 592] width 16 height 14
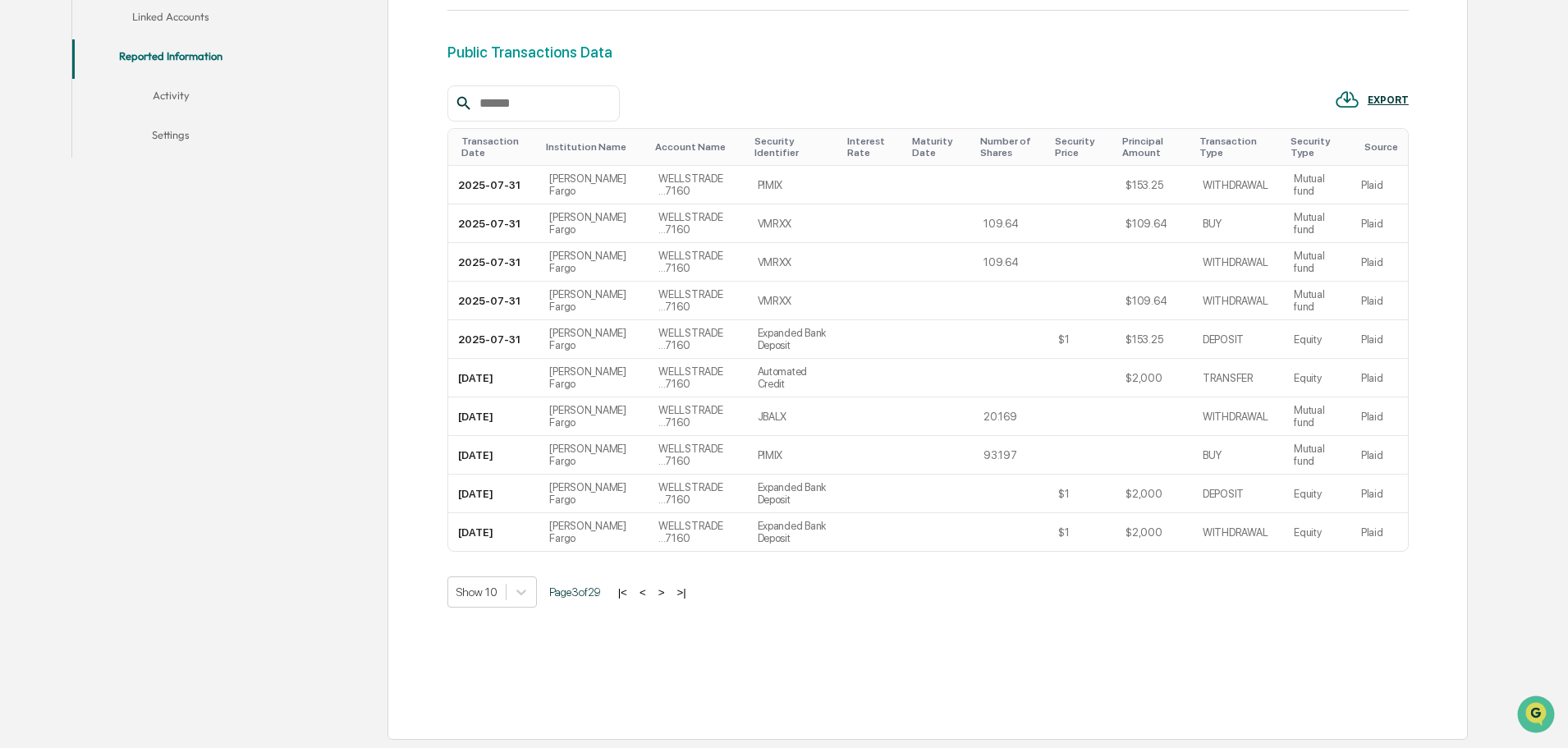
click at [666, 594] on button ">" at bounding box center [661, 592] width 16 height 14
click at [666, 594] on button ">" at bounding box center [660, 592] width 16 height 14
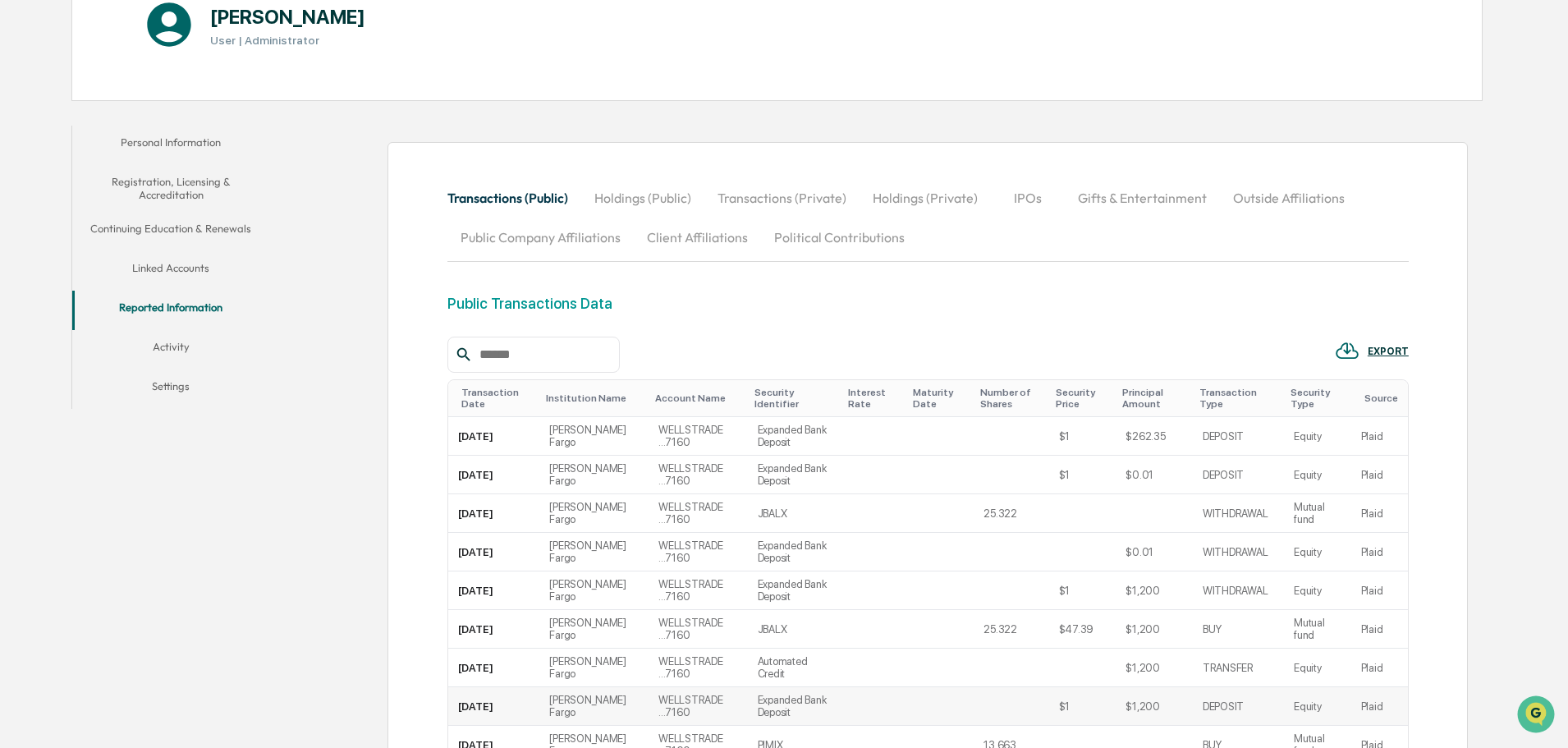
scroll to position [0, 0]
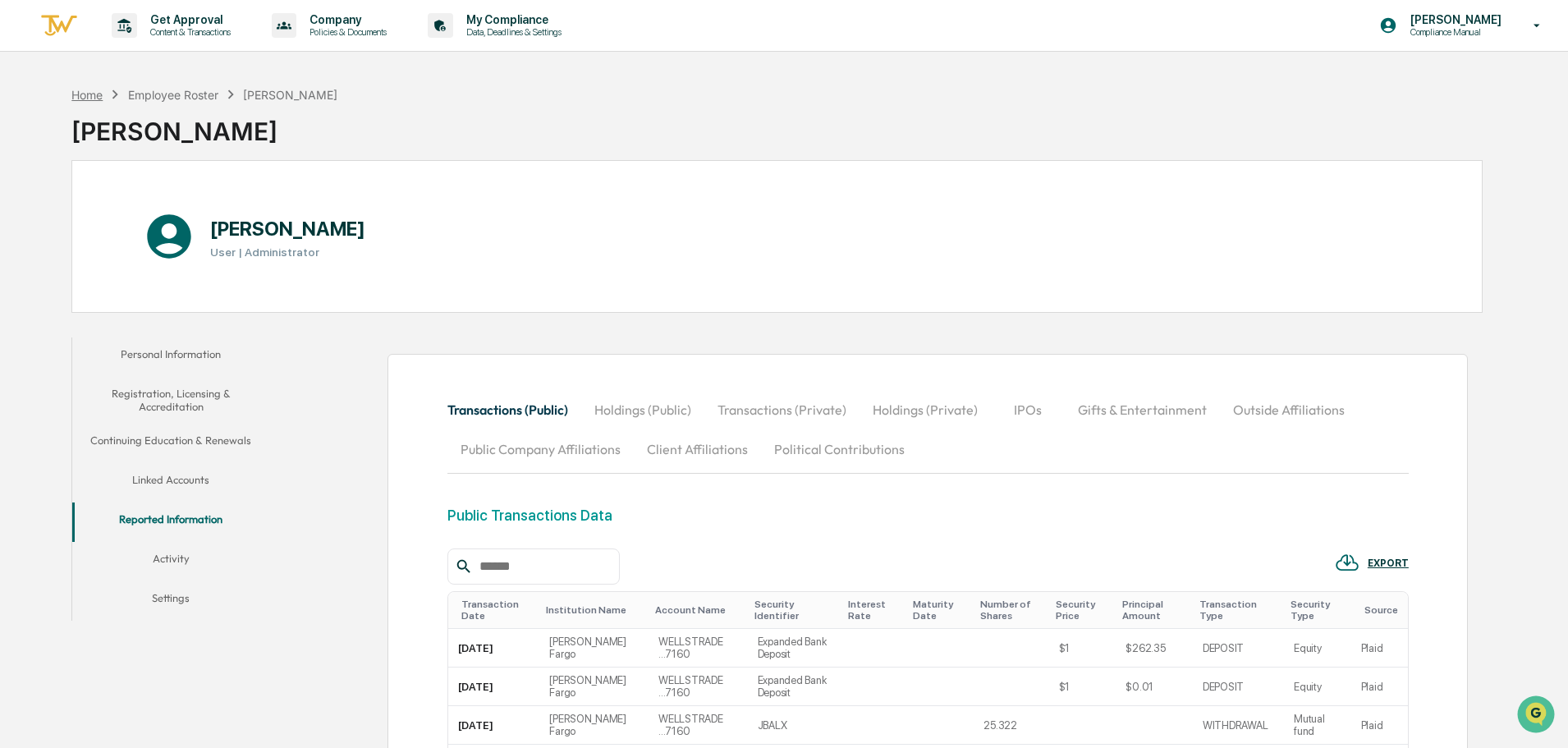
click at [82, 92] on div "Home" at bounding box center [86, 95] width 31 height 14
